Goal: Task Accomplishment & Management: Manage account settings

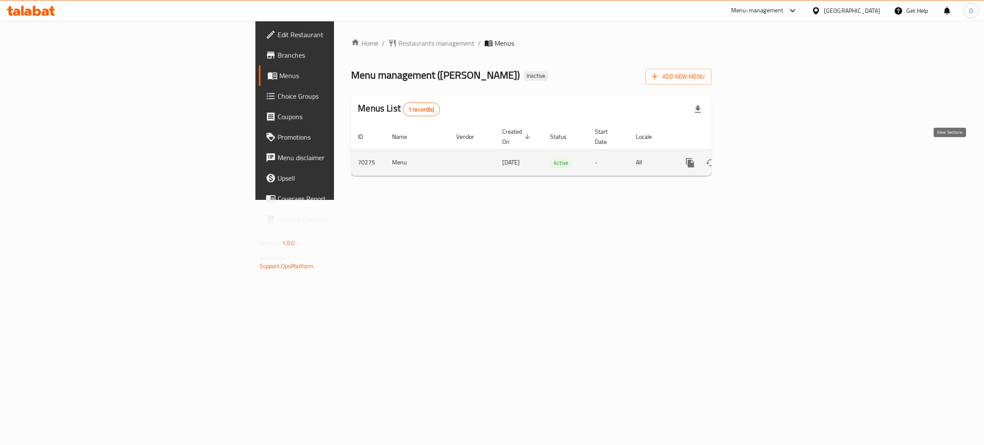
click at [757, 158] on icon "enhanced table" at bounding box center [751, 163] width 10 height 10
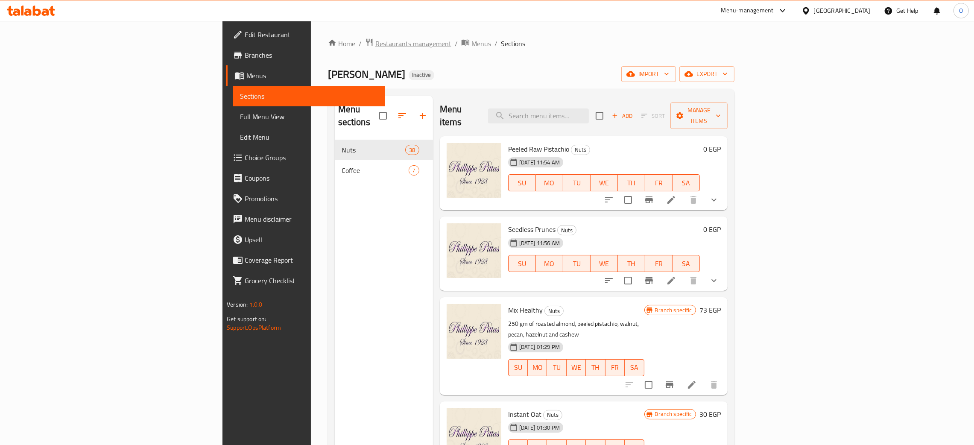
click at [375, 41] on span "Restaurants management" at bounding box center [413, 43] width 76 height 10
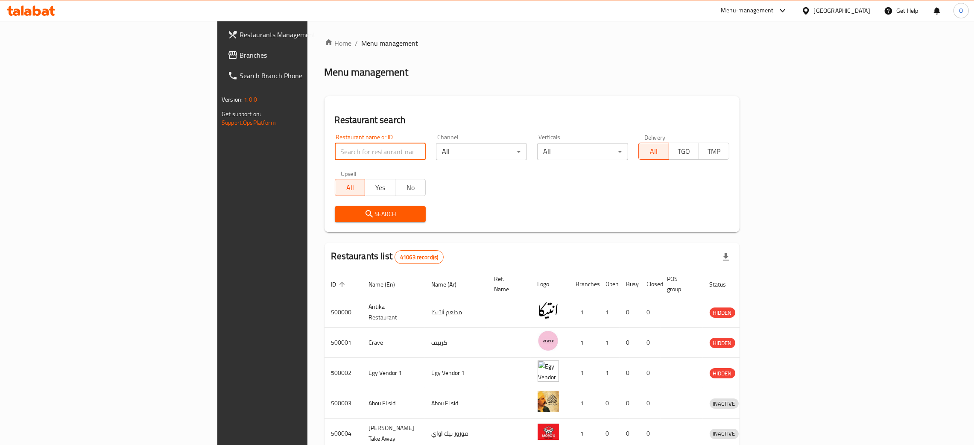
click at [335, 155] on input "search" at bounding box center [380, 151] width 91 height 17
paste input "[PERSON_NAME]"
type input "[PERSON_NAME]"
click button "Search" at bounding box center [380, 214] width 91 height 16
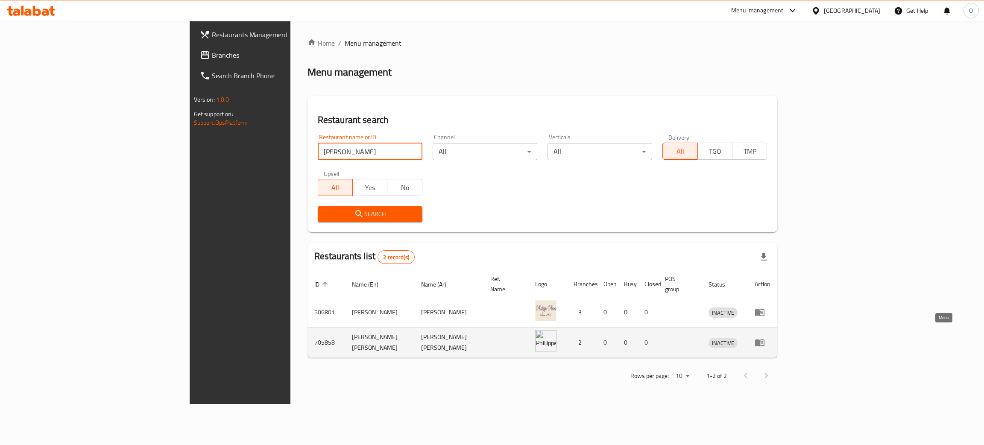
click at [764, 339] on icon "enhanced table" at bounding box center [759, 342] width 9 height 7
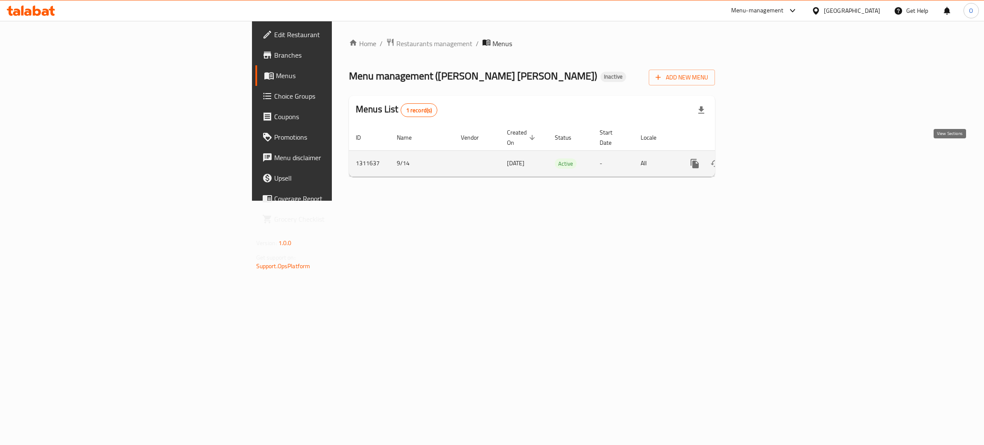
click at [766, 153] on link "enhanced table" at bounding box center [756, 163] width 20 height 20
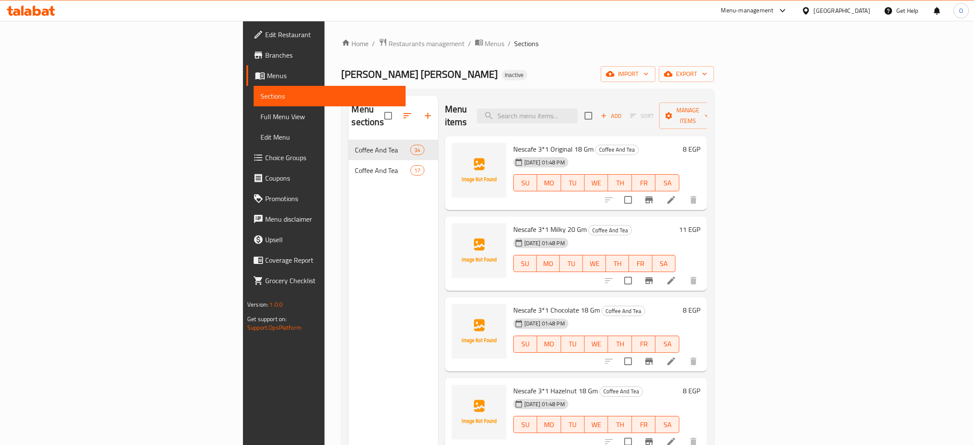
click at [260, 116] on span "Full Menu View" at bounding box center [329, 116] width 138 height 10
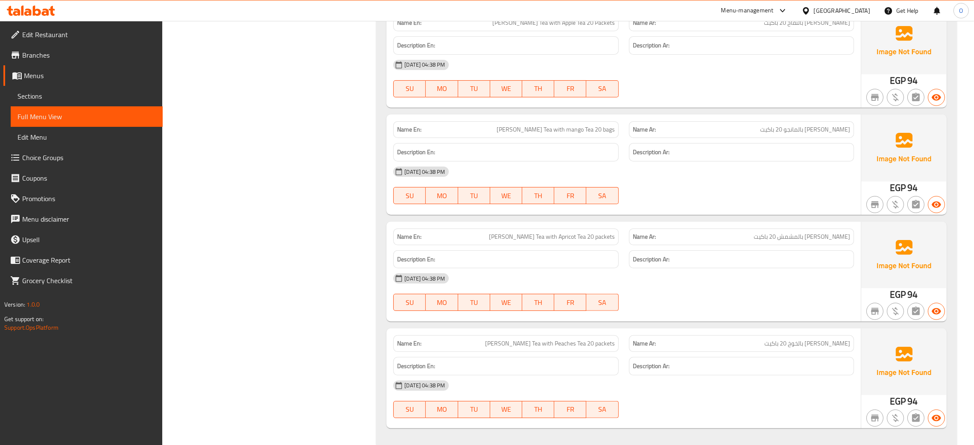
scroll to position [5227, 0]
